Goal: Understand process/instructions: Learn how to perform a task or action

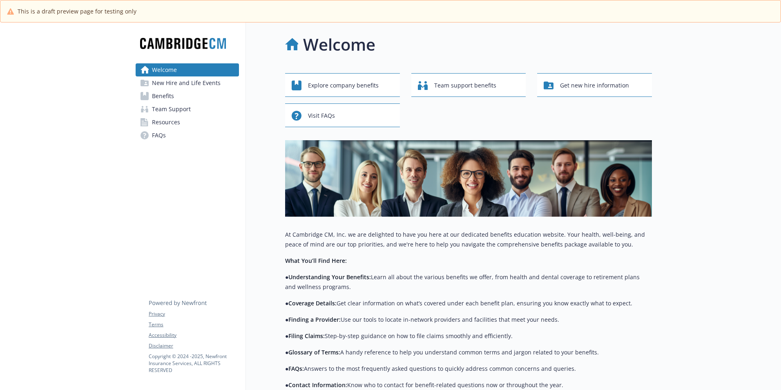
click at [173, 85] on span "New Hire and Life Events" at bounding box center [186, 82] width 69 height 13
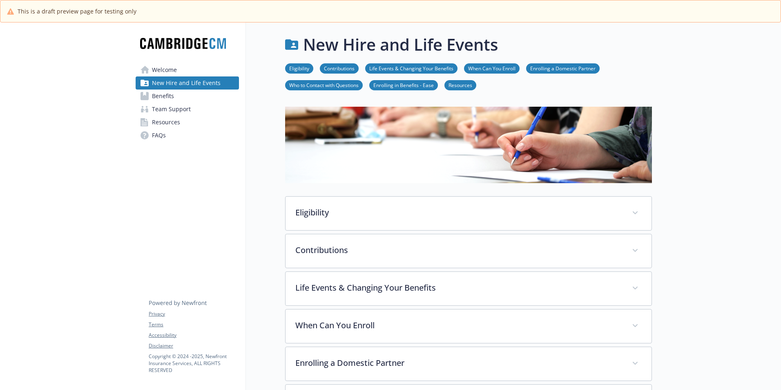
scroll to position [41, 0]
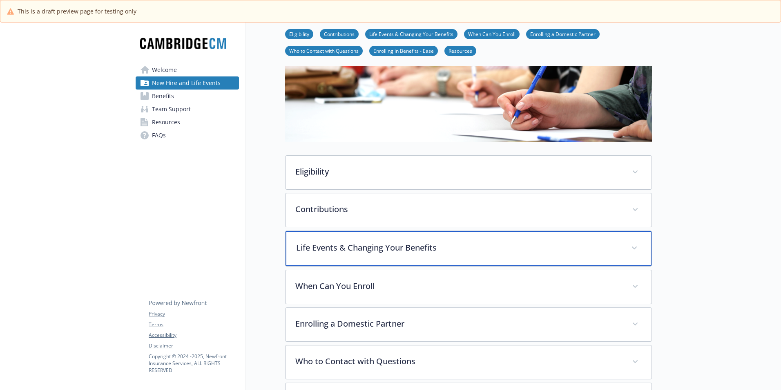
click at [435, 260] on div "Life Events & Changing Your Benefits" at bounding box center [468, 248] width 366 height 35
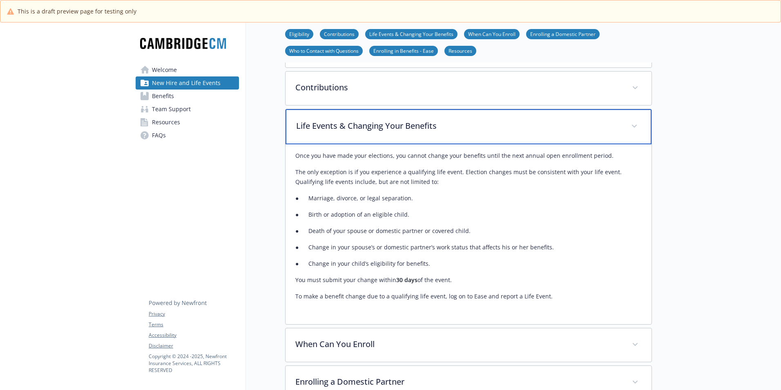
scroll to position [163, 0]
